Goal: Find specific page/section: Find specific page/section

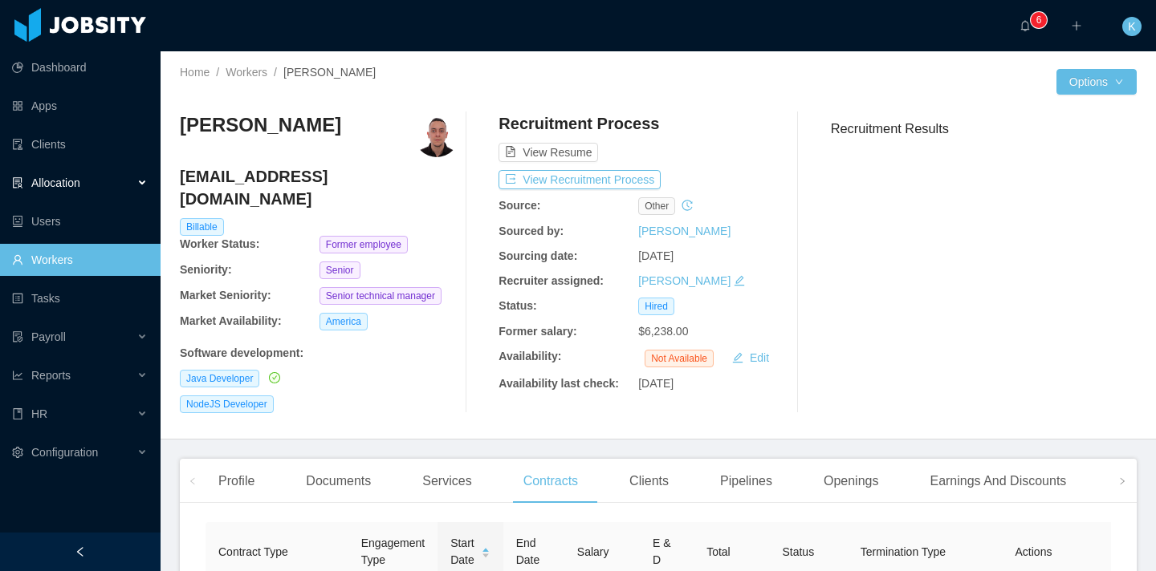
scroll to position [0, 661]
click at [82, 143] on link "Clients" at bounding box center [80, 144] width 136 height 32
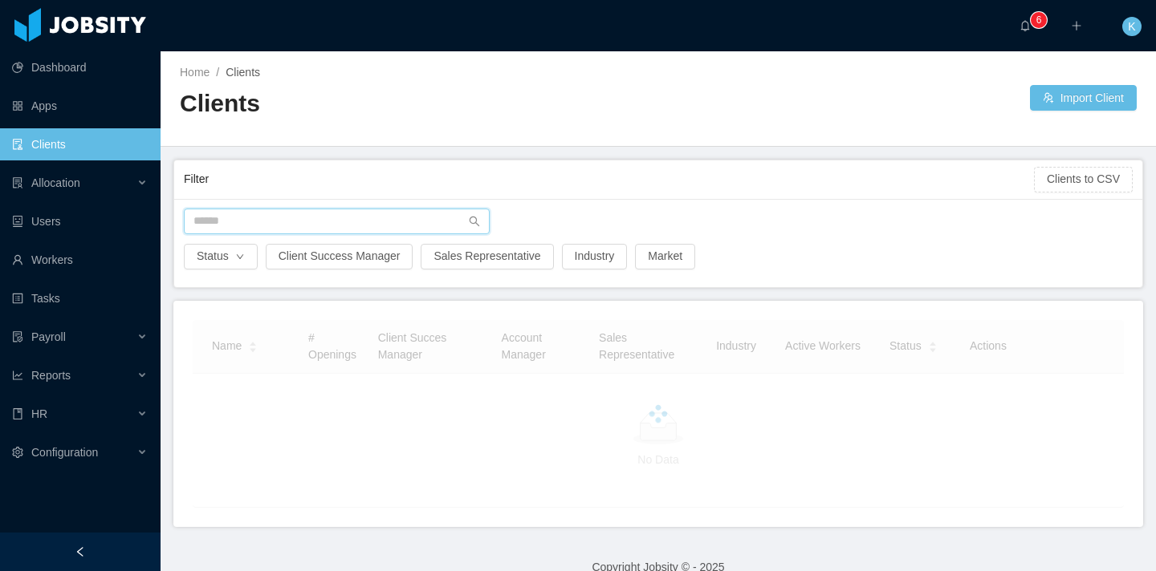
click at [286, 227] on input "text" at bounding box center [337, 222] width 306 height 26
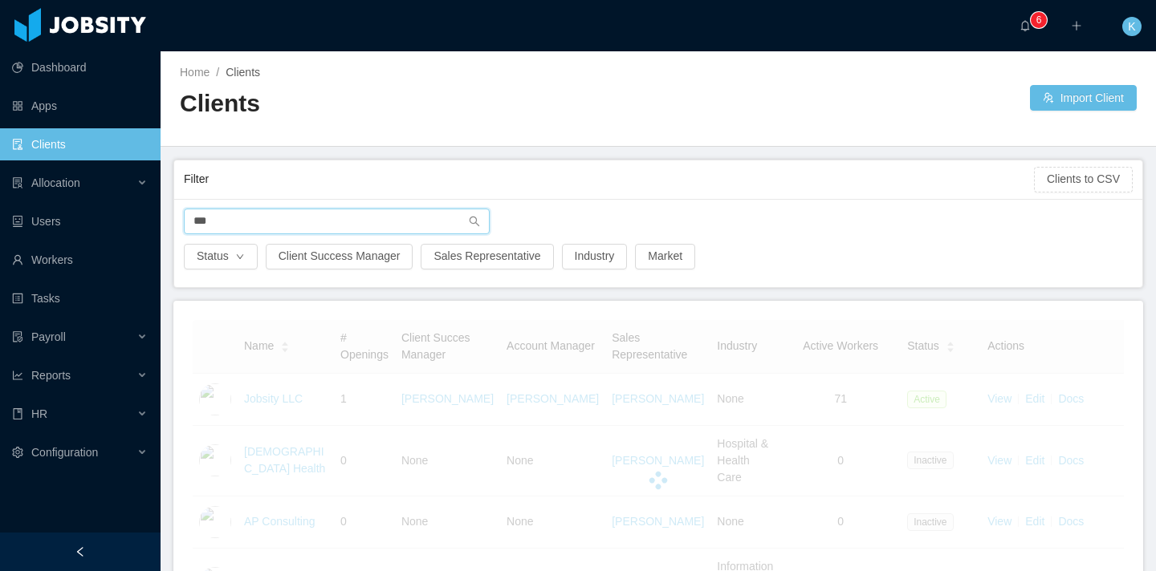
click at [284, 227] on input "***" at bounding box center [337, 222] width 306 height 26
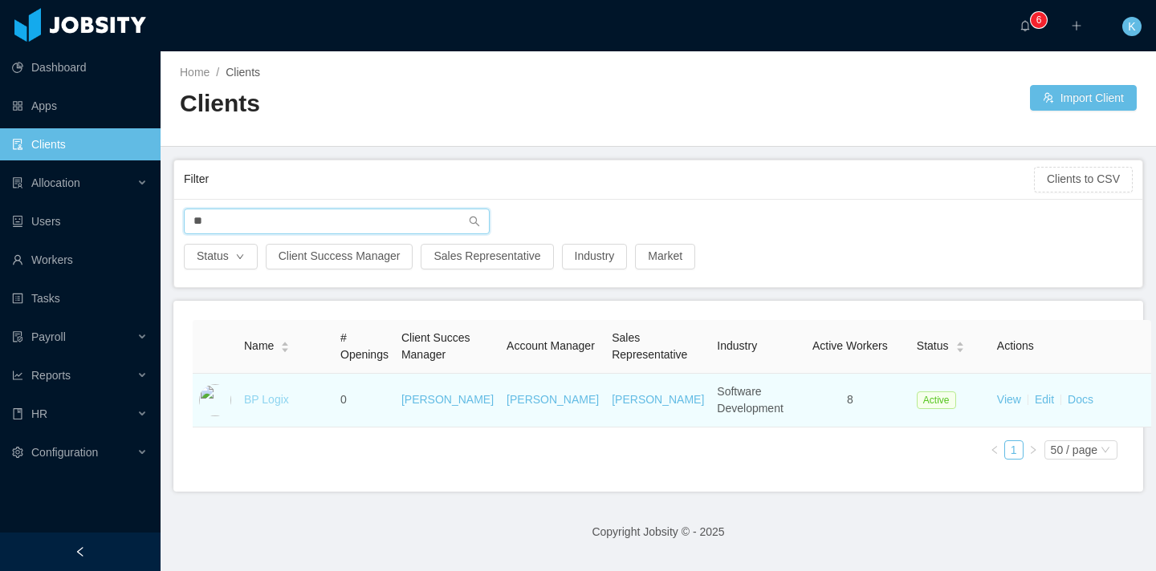
type input "**"
click at [275, 406] on link "BP Logix" at bounding box center [266, 399] width 45 height 13
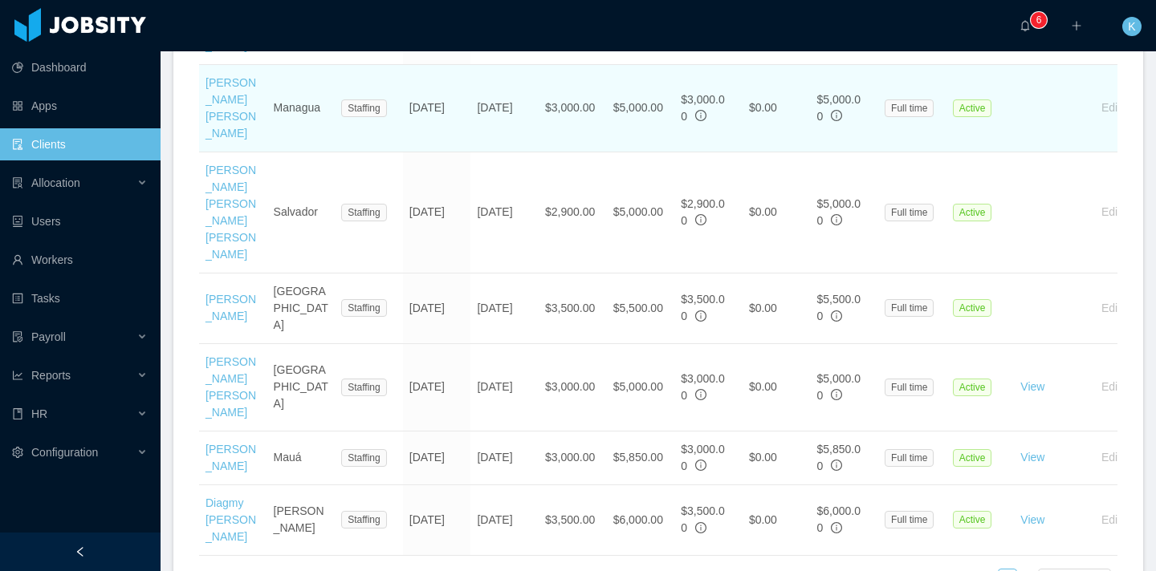
scroll to position [900, 0]
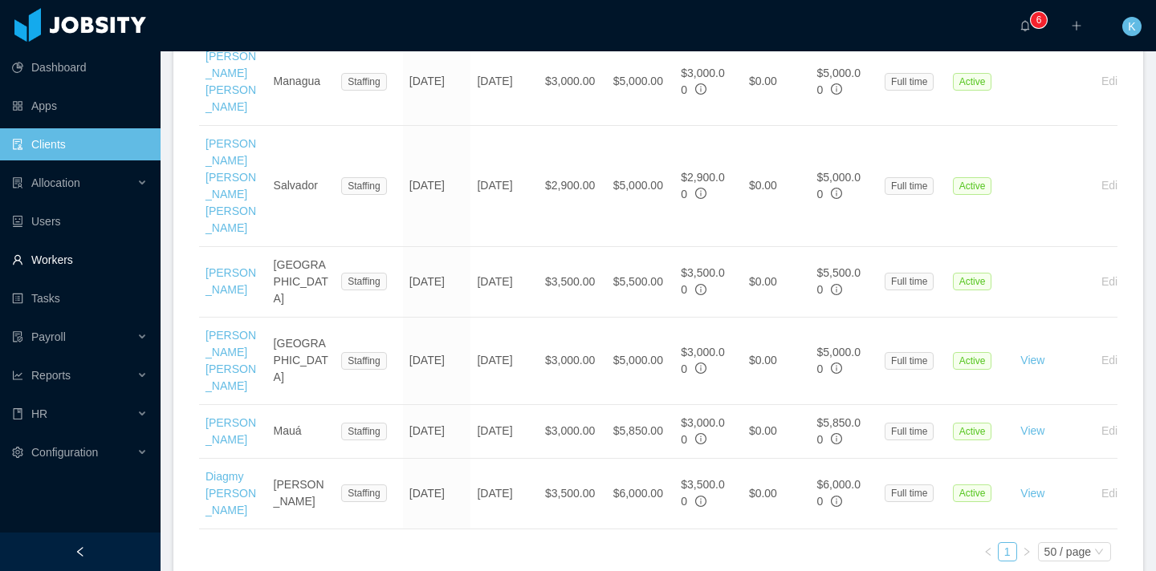
click at [67, 254] on link "Workers" at bounding box center [80, 260] width 136 height 32
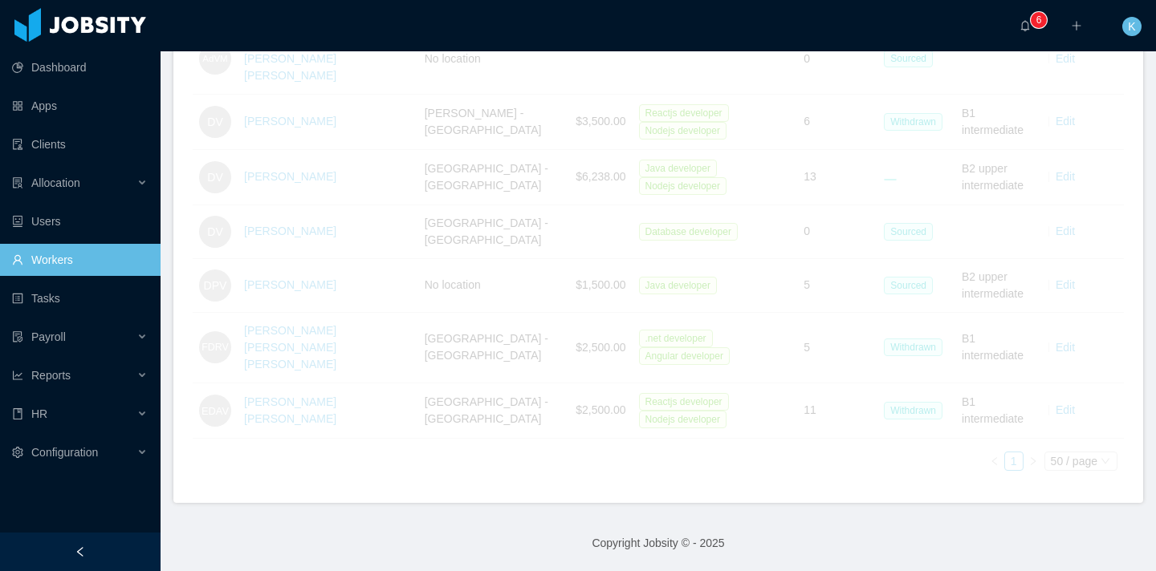
scroll to position [486, 0]
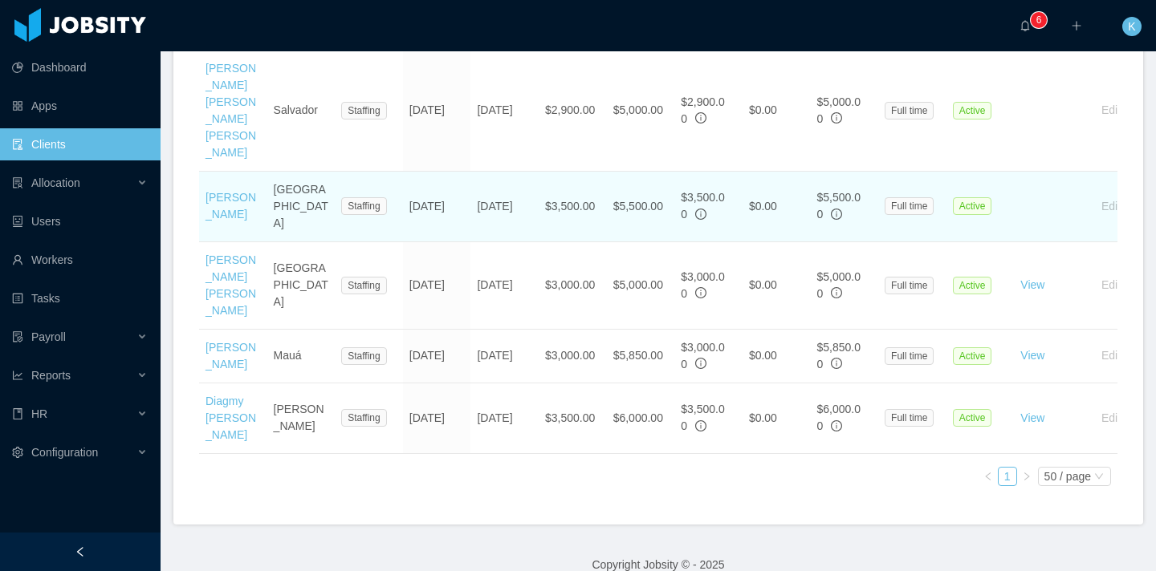
scroll to position [978, 0]
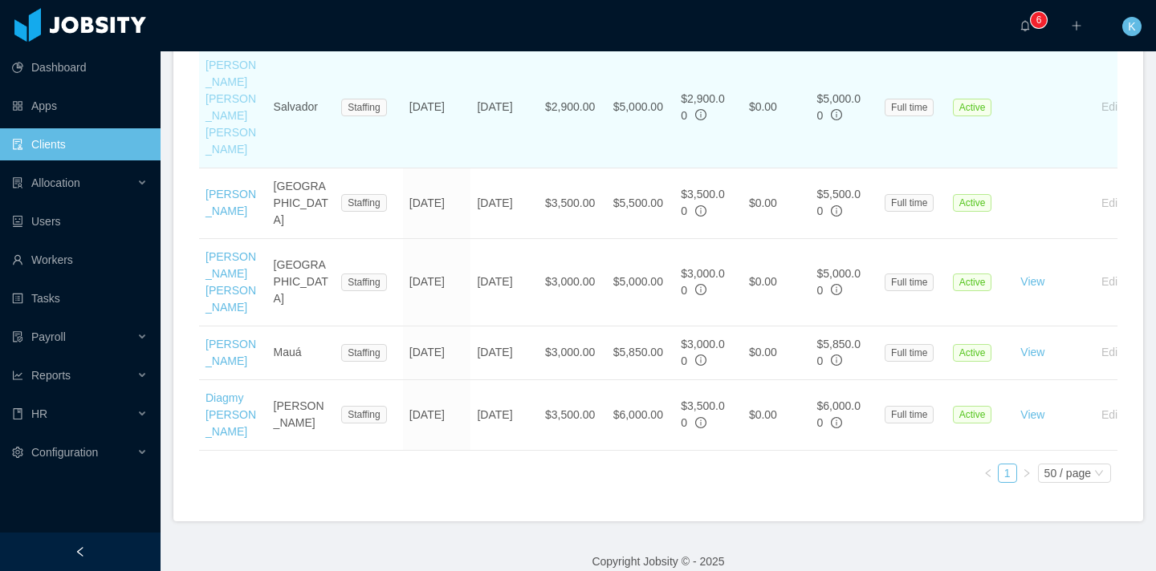
click at [219, 146] on link "[PERSON_NAME] [PERSON_NAME] [PERSON_NAME]" at bounding box center [230, 107] width 51 height 97
